Goal: Task Accomplishment & Management: Use online tool/utility

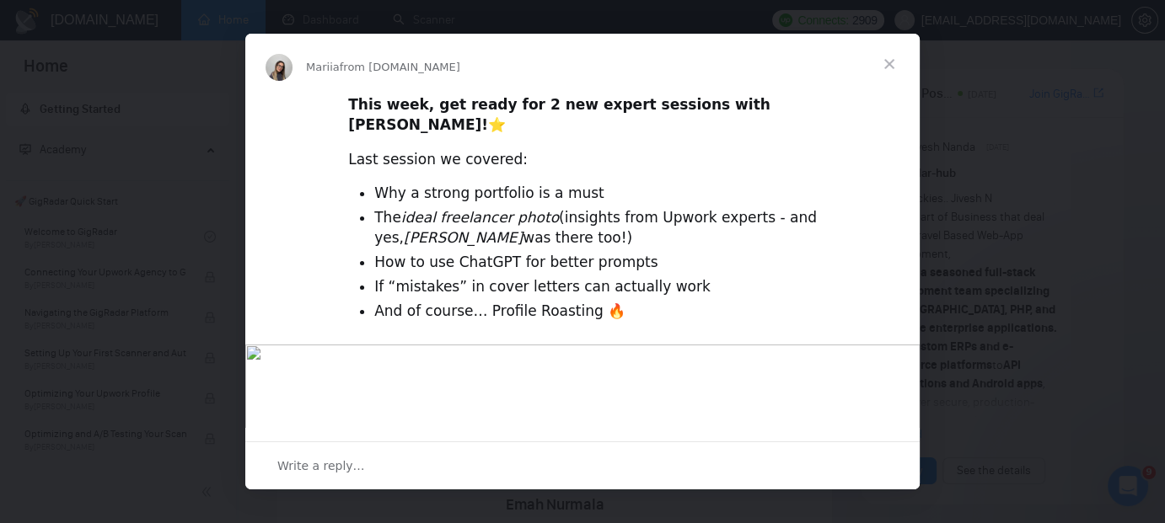
click at [894, 57] on span "Close" at bounding box center [889, 64] width 61 height 61
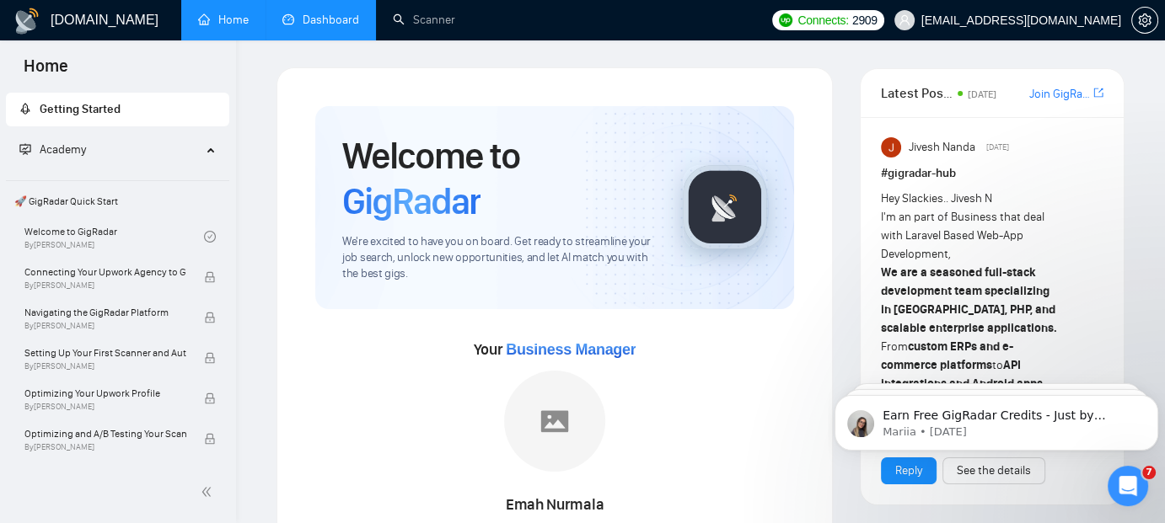
click at [329, 13] on link "Dashboard" at bounding box center [320, 20] width 77 height 14
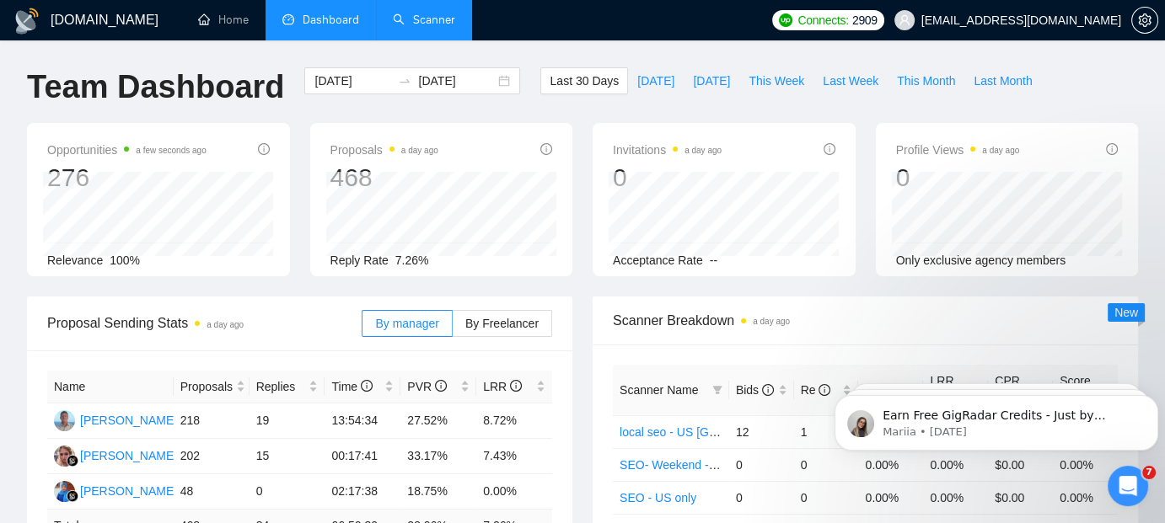
click at [433, 13] on link "Scanner" at bounding box center [424, 20] width 62 height 14
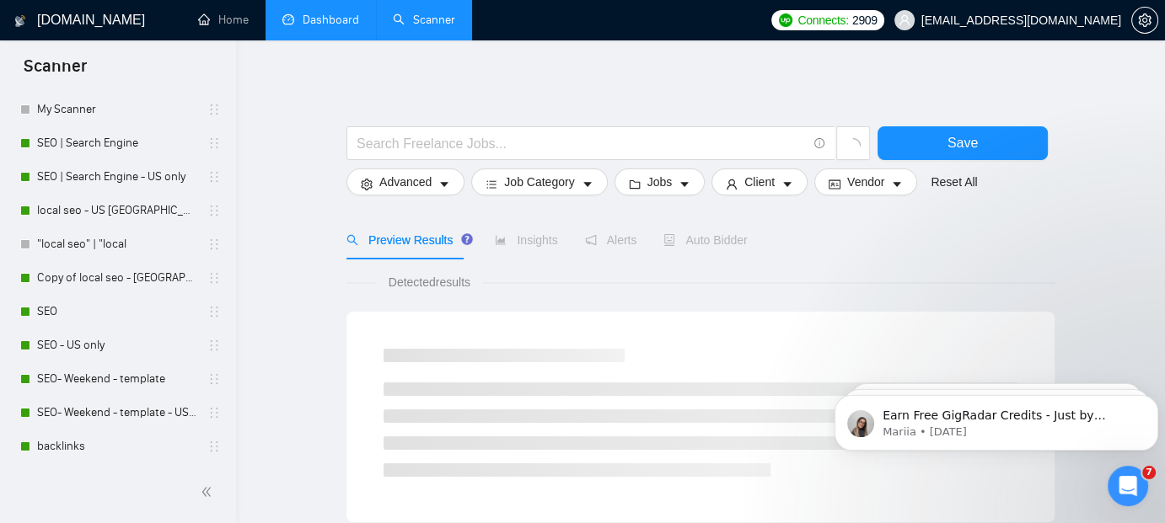
scroll to position [317, 0]
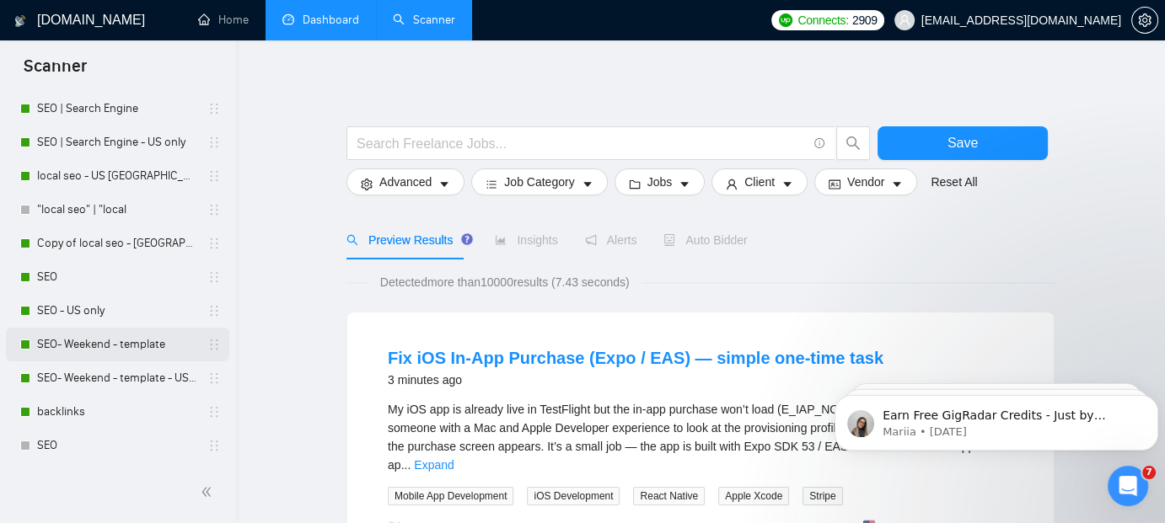
click at [138, 343] on link "SEO- Weekend - template" at bounding box center [117, 345] width 160 height 34
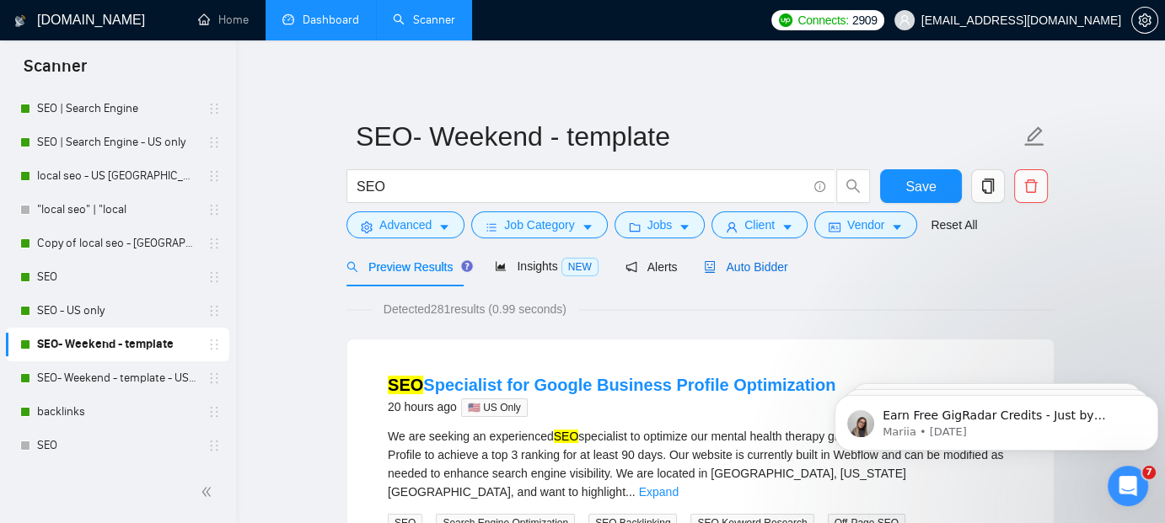
click at [755, 269] on span "Auto Bidder" at bounding box center [745, 266] width 83 height 13
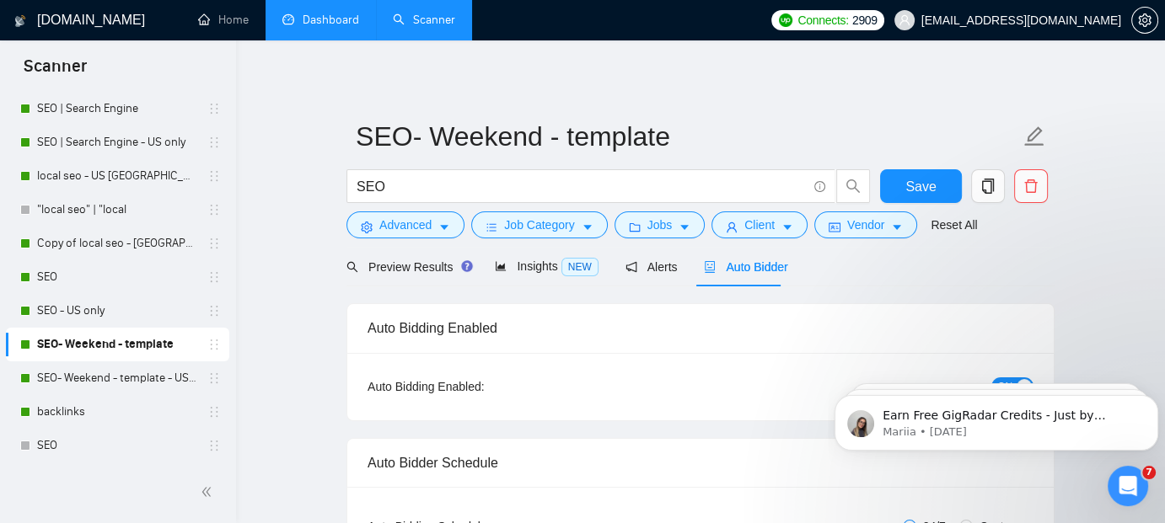
radio input "false"
radio input "true"
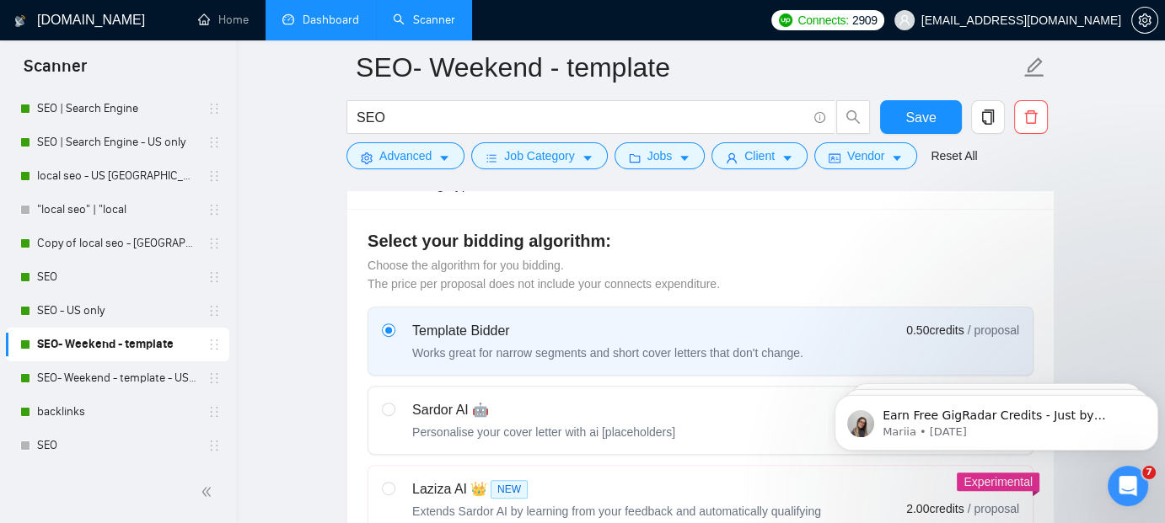
scroll to position [708, 0]
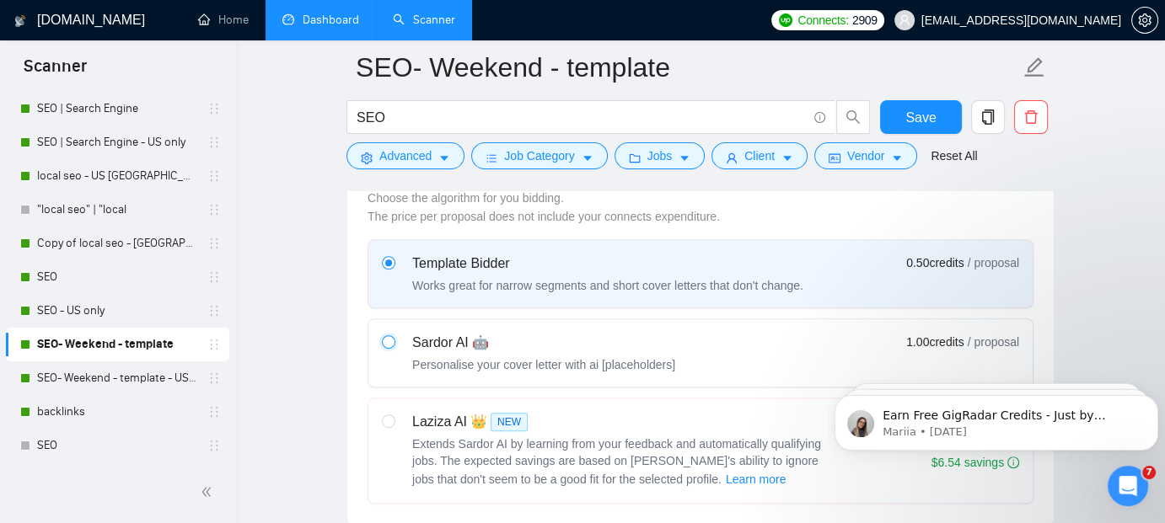
click at [389, 340] on input "radio" at bounding box center [388, 341] width 12 height 12
radio input "true"
radio input "false"
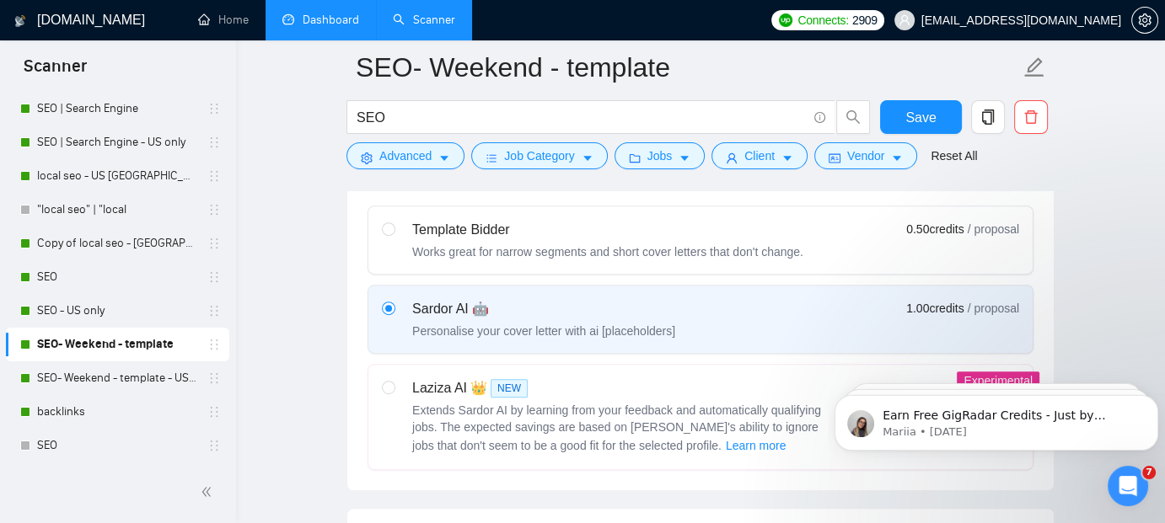
scroll to position [877, 0]
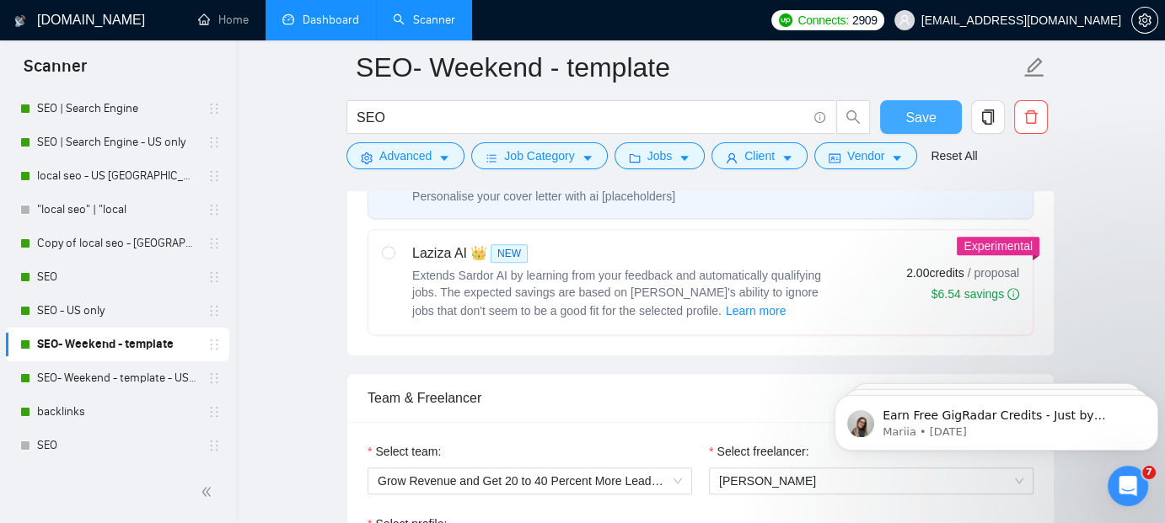
click at [921, 111] on span "Save" at bounding box center [920, 117] width 30 height 21
